Goal: Information Seeking & Learning: Compare options

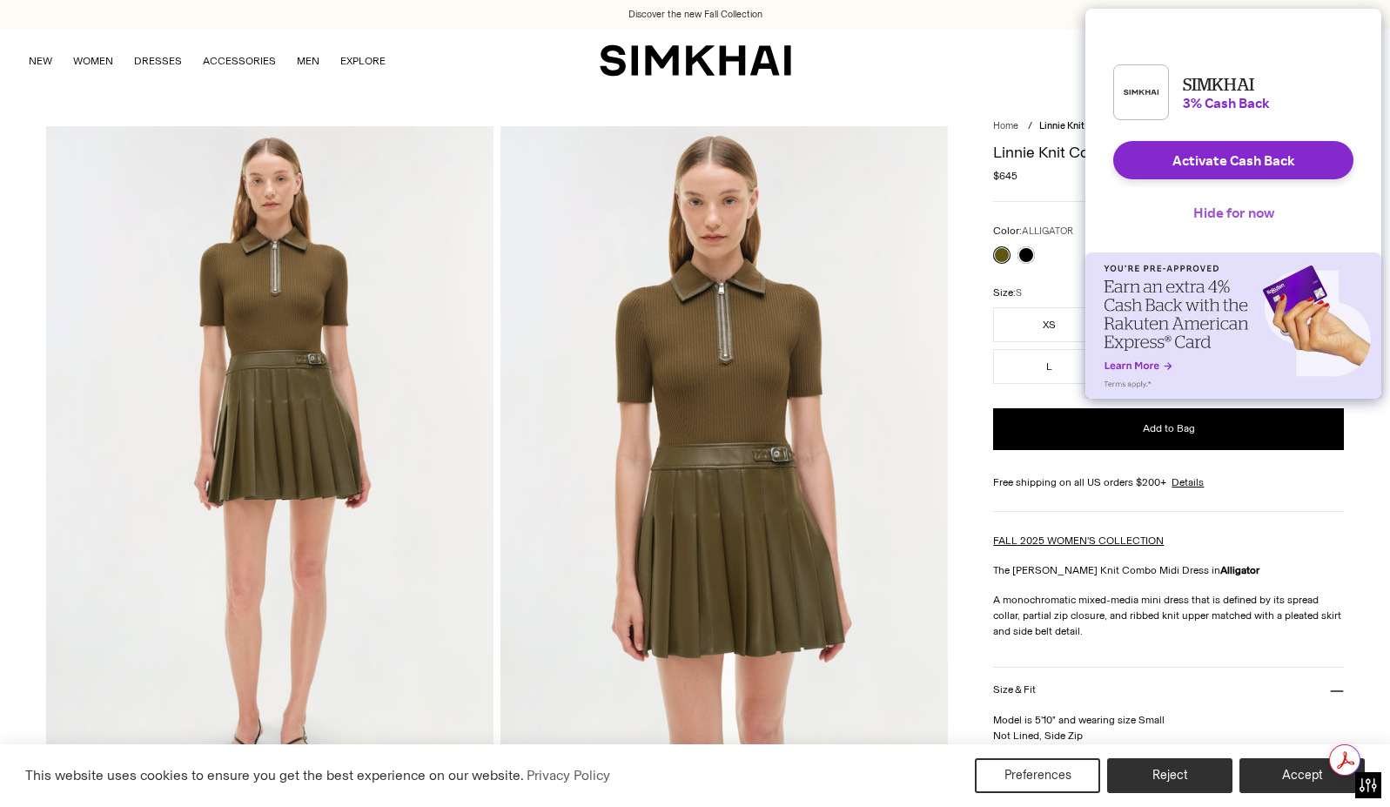
click at [1233, 218] on button "Hide for now" at bounding box center [1233, 212] width 109 height 38
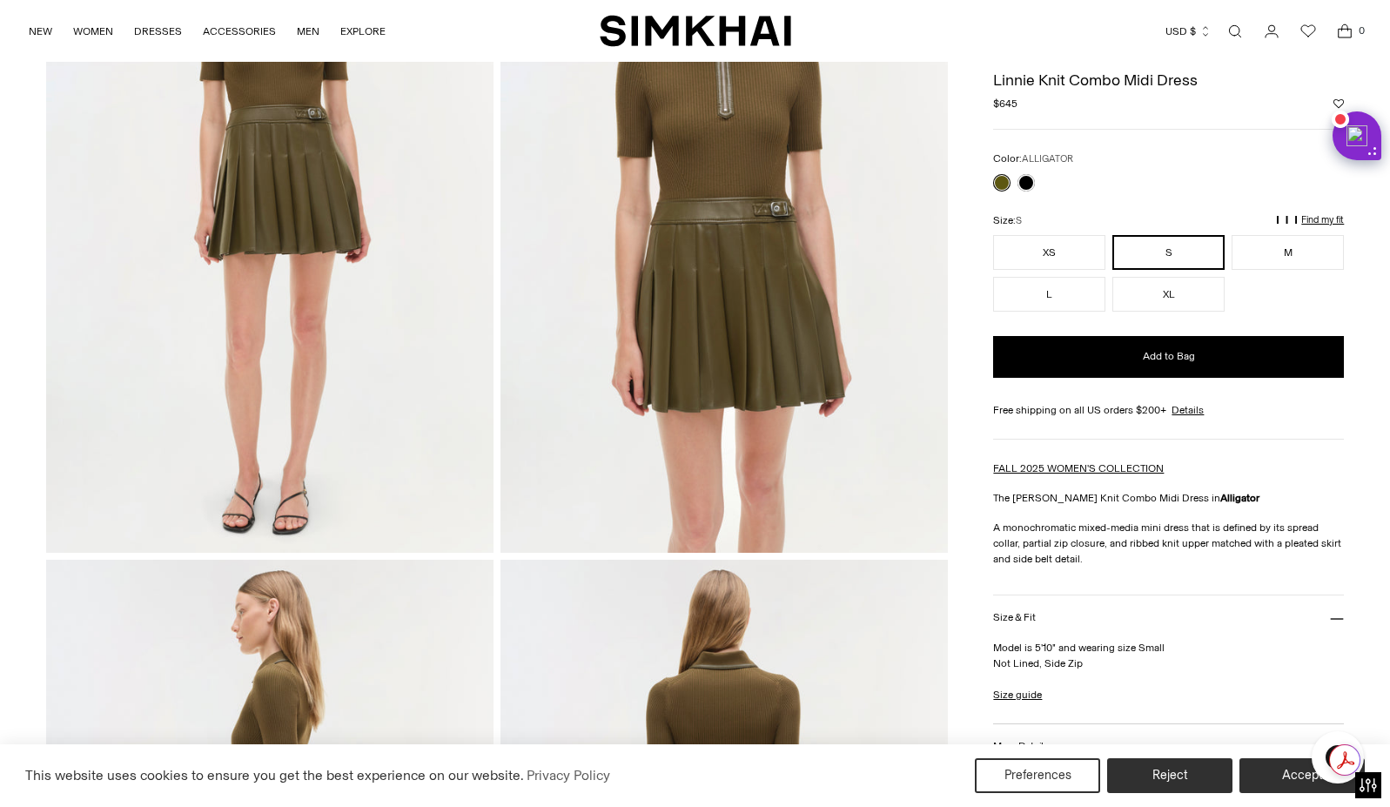
scroll to position [49, 0]
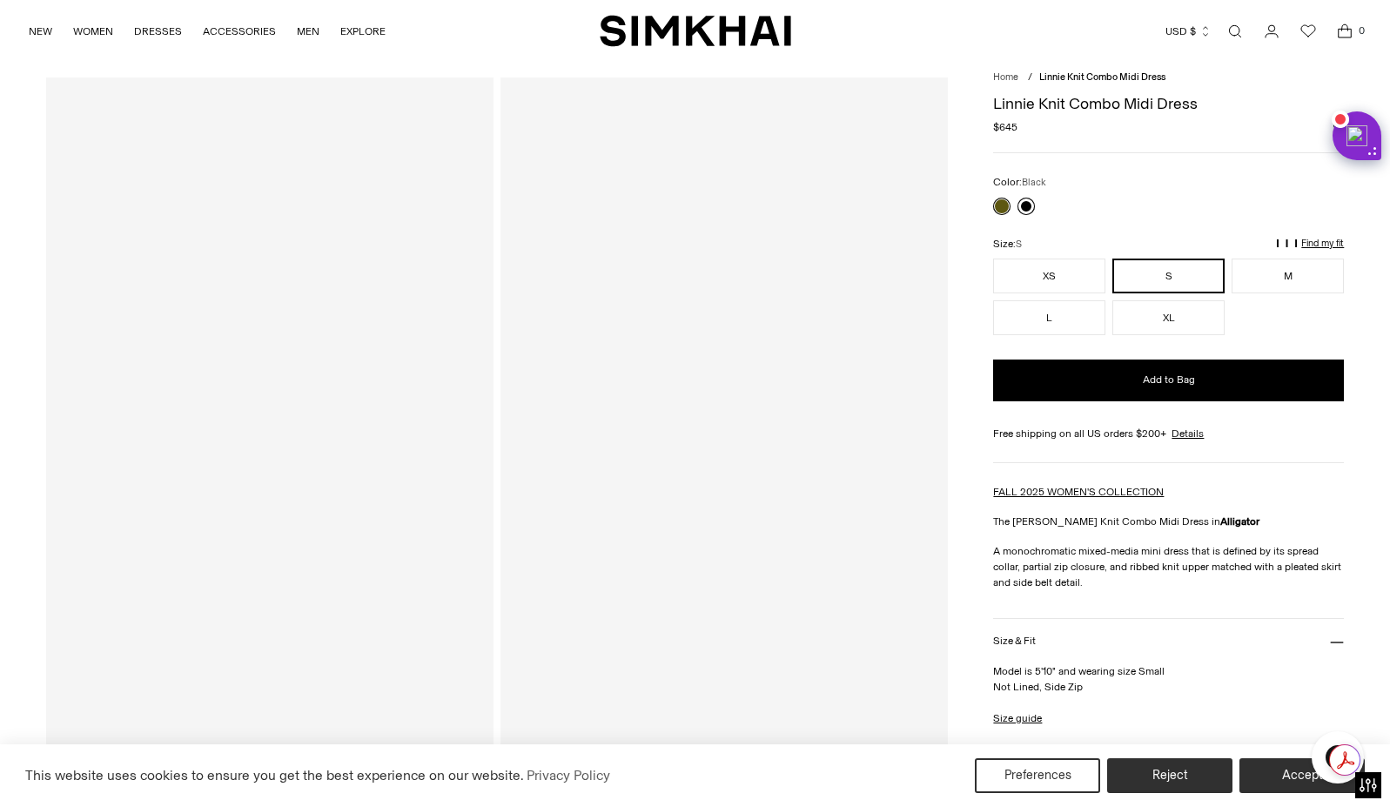
click at [1032, 204] on link at bounding box center [1026, 206] width 17 height 17
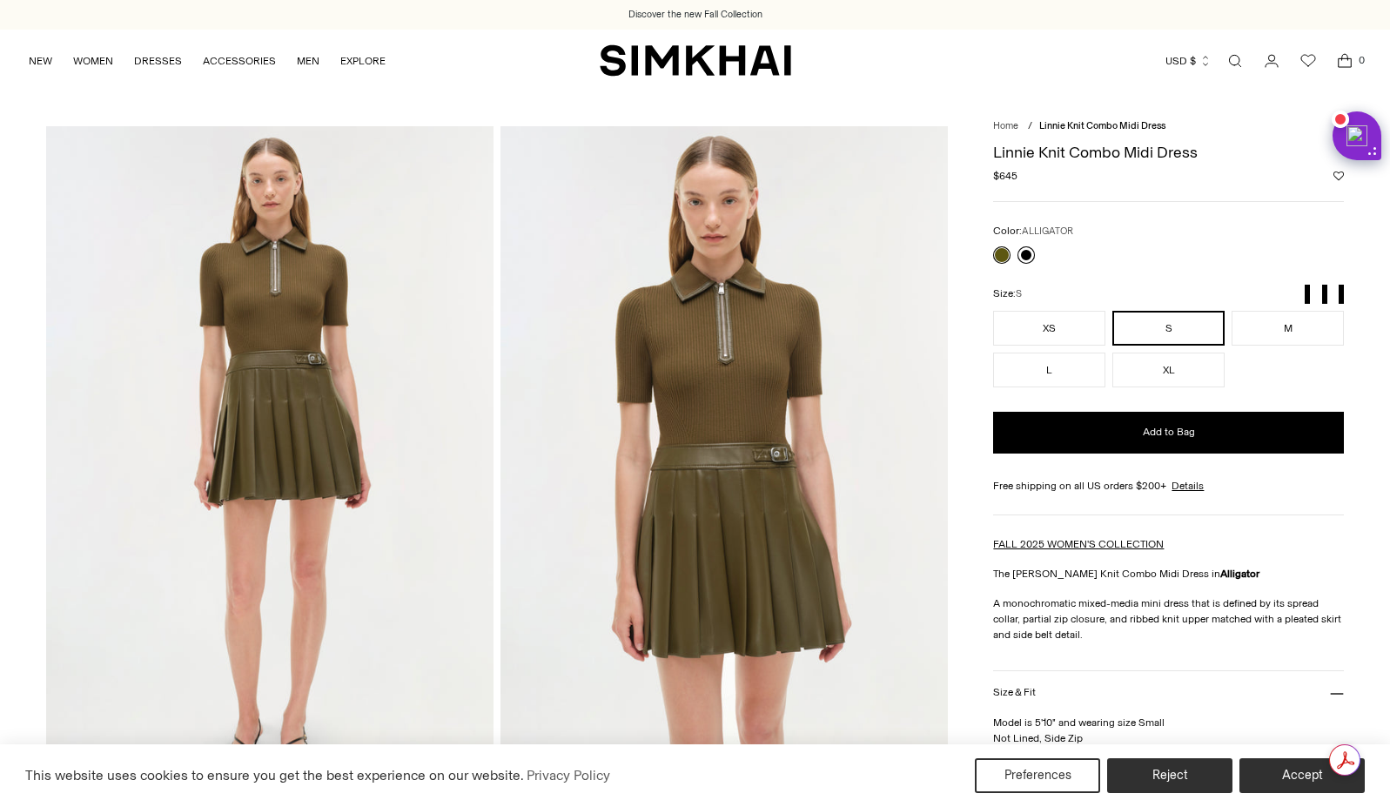
click at [1025, 256] on link at bounding box center [1026, 254] width 17 height 17
